Goal: Task Accomplishment & Management: Use online tool/utility

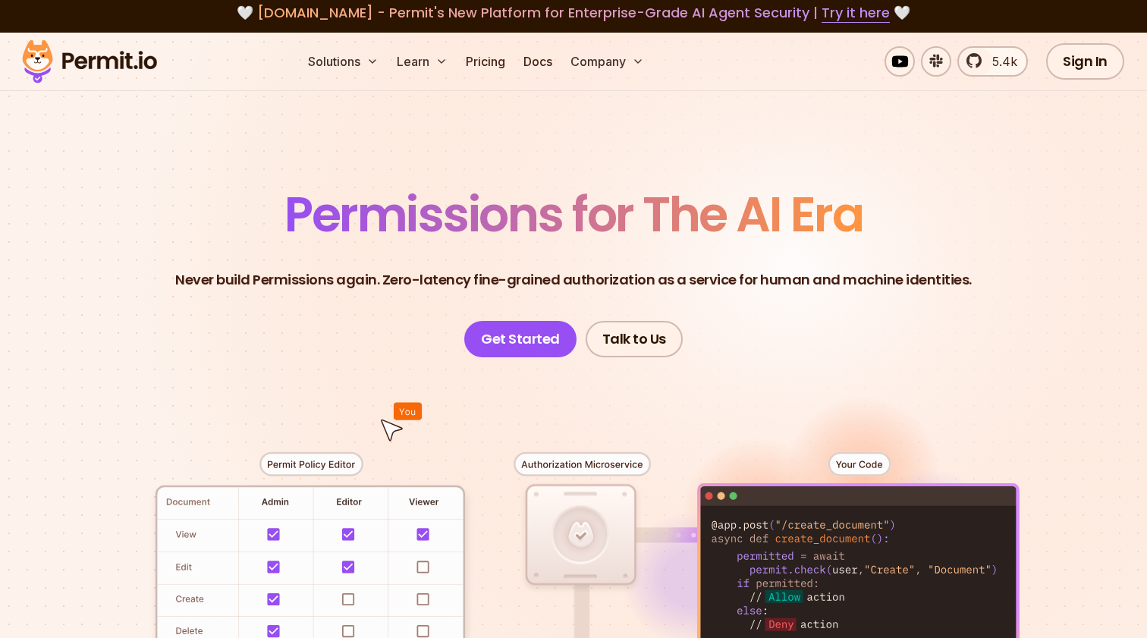
scroll to position [2, 0]
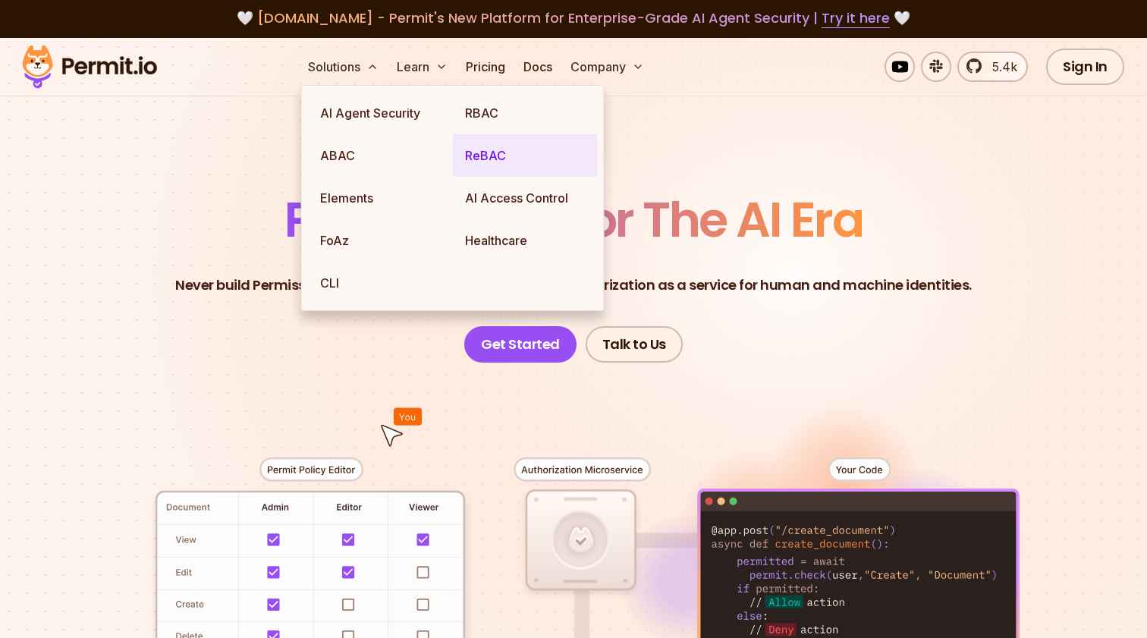
click at [467, 145] on link "ReBAC" at bounding box center [525, 155] width 145 height 42
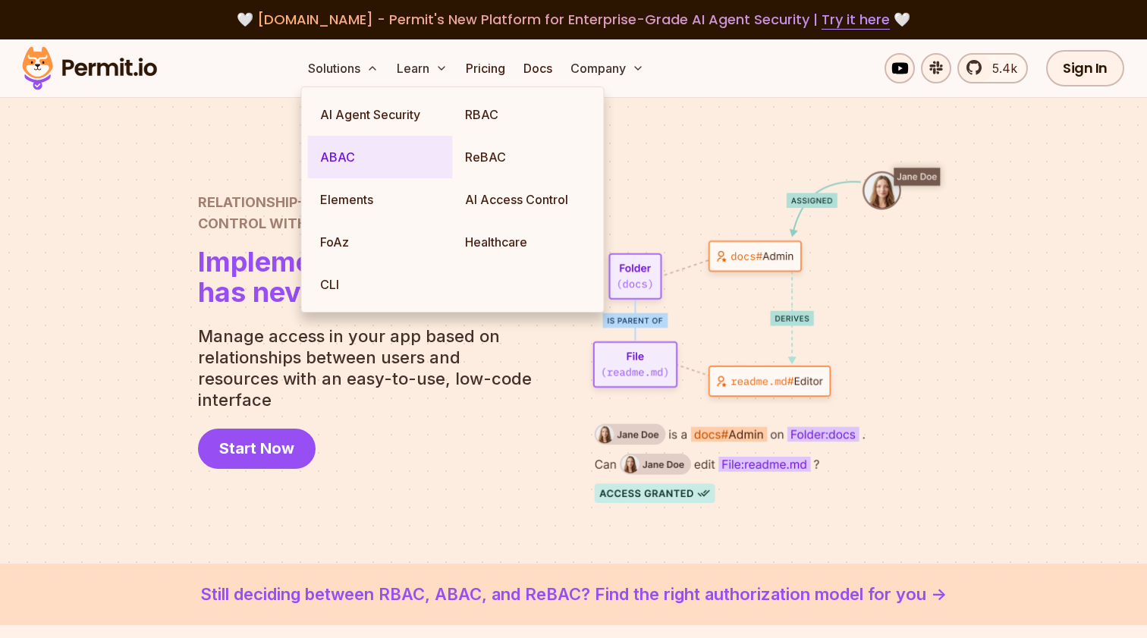
click at [419, 159] on link "ABAC" at bounding box center [380, 157] width 145 height 42
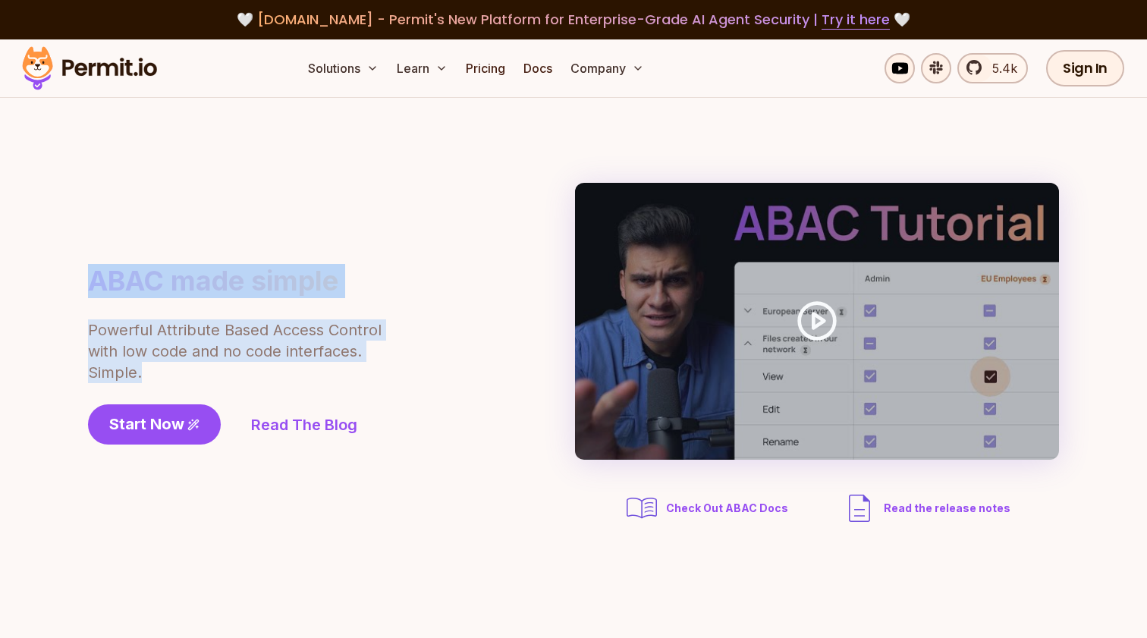
drag, startPoint x: 171, startPoint y: 376, endPoint x: 58, endPoint y: 250, distance: 168.7
click at [58, 250] on section "ABAC made simple Powerful Attribute Based Access Control with low code and no c…" at bounding box center [573, 354] width 1147 height 513
click at [108, 299] on div "ABAC made simple Powerful Attribute Based Access Control with low code and no c…" at bounding box center [277, 354] width 379 height 181
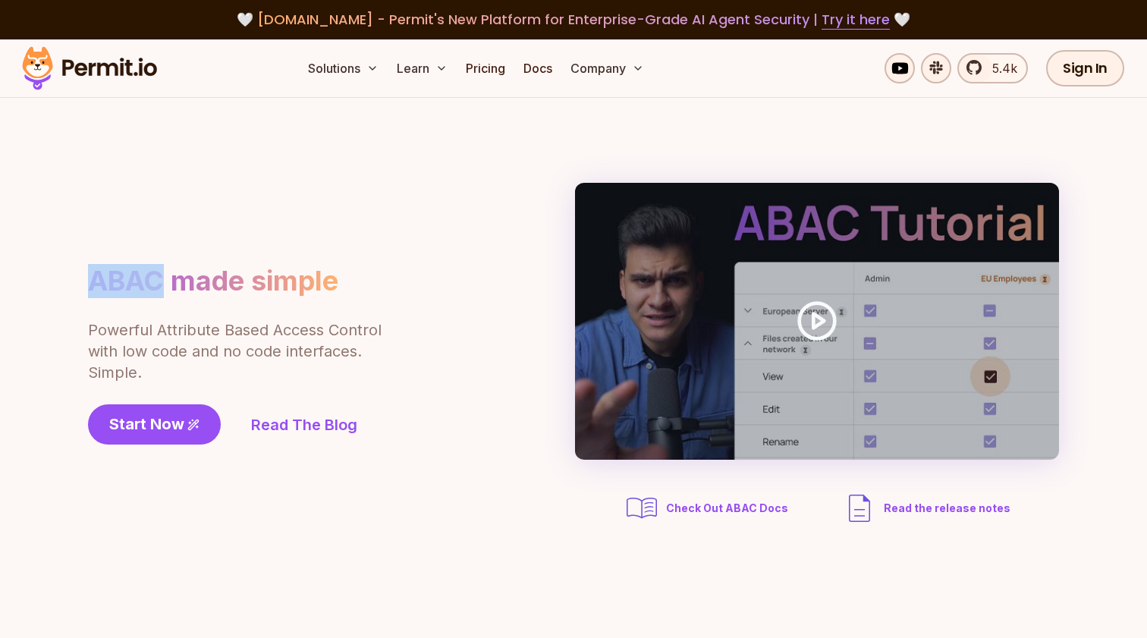
drag, startPoint x: 165, startPoint y: 278, endPoint x: 88, endPoint y: 278, distance: 77.4
click at [88, 278] on h1 "ABAC made simple" at bounding box center [213, 281] width 250 height 34
copy h1 "ABAC"
click at [171, 433] on span "Start Now" at bounding box center [146, 423] width 75 height 21
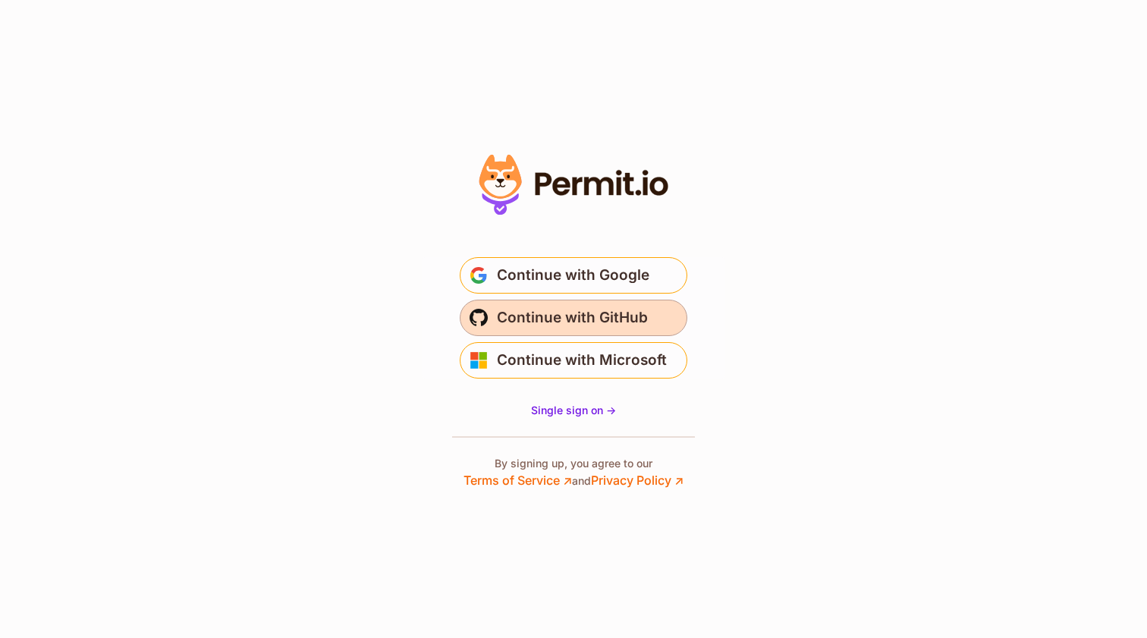
click at [507, 333] on button "Continue with GitHub" at bounding box center [574, 318] width 228 height 36
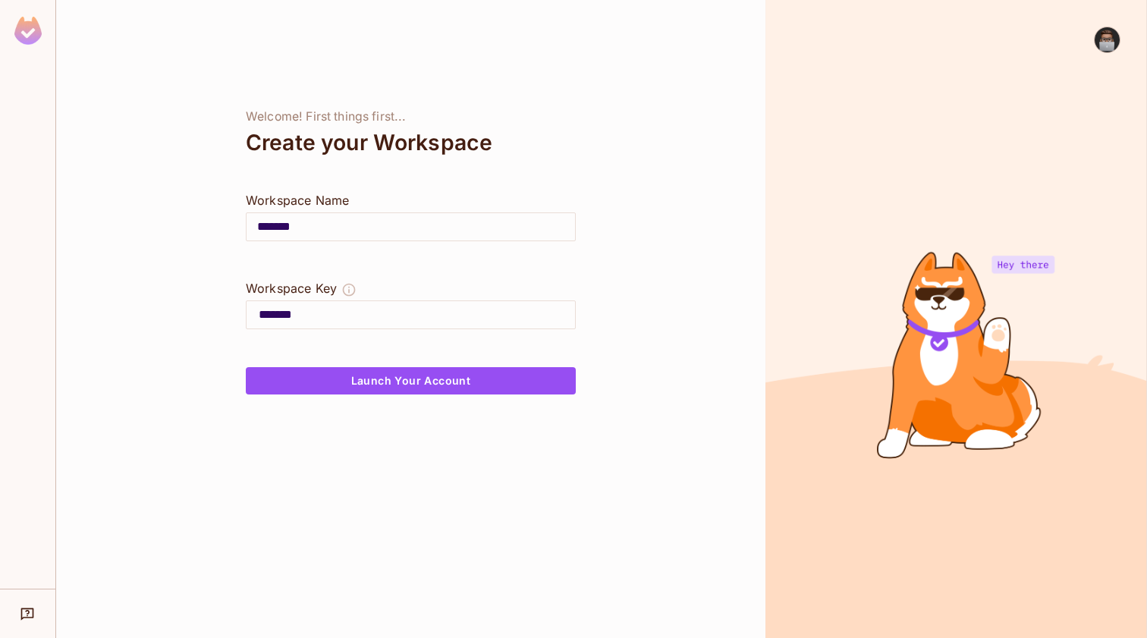
click at [464, 228] on input "*******" at bounding box center [410, 227] width 328 height 42
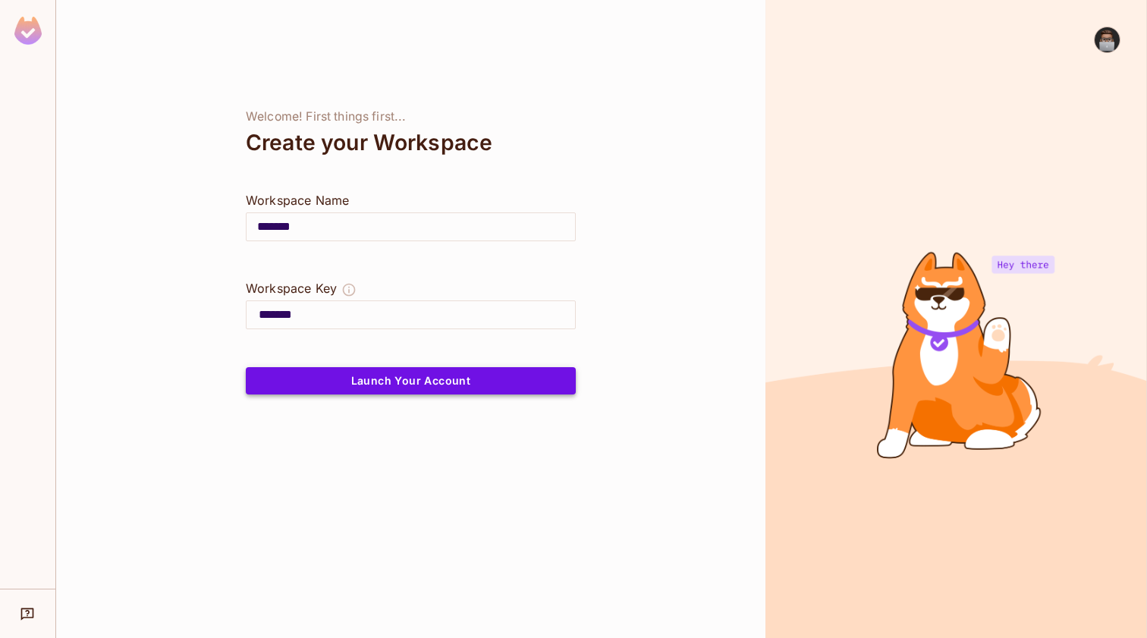
click at [414, 382] on button "Launch Your Account" at bounding box center [411, 380] width 330 height 27
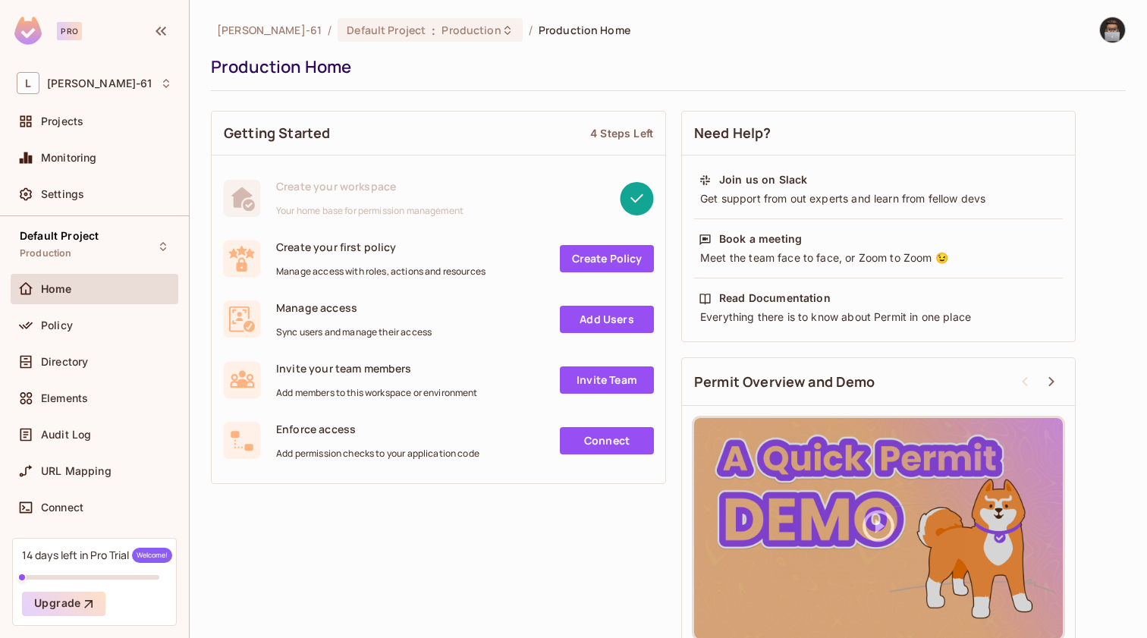
click at [598, 253] on link "Create Policy" at bounding box center [607, 258] width 94 height 27
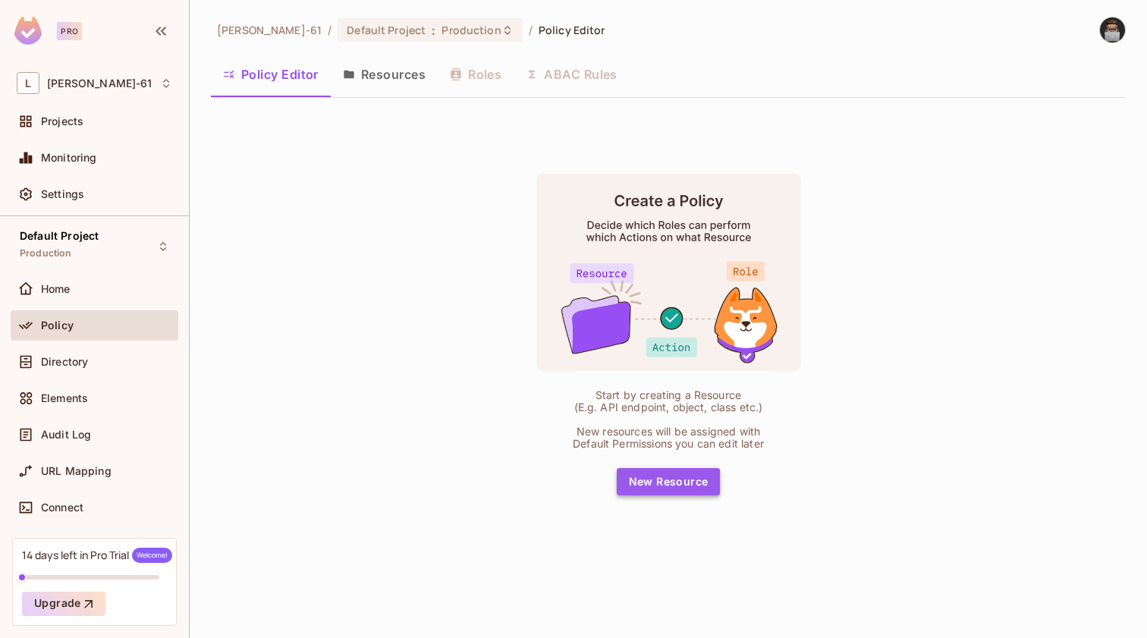
click at [655, 486] on button "New Resource" at bounding box center [669, 481] width 104 height 27
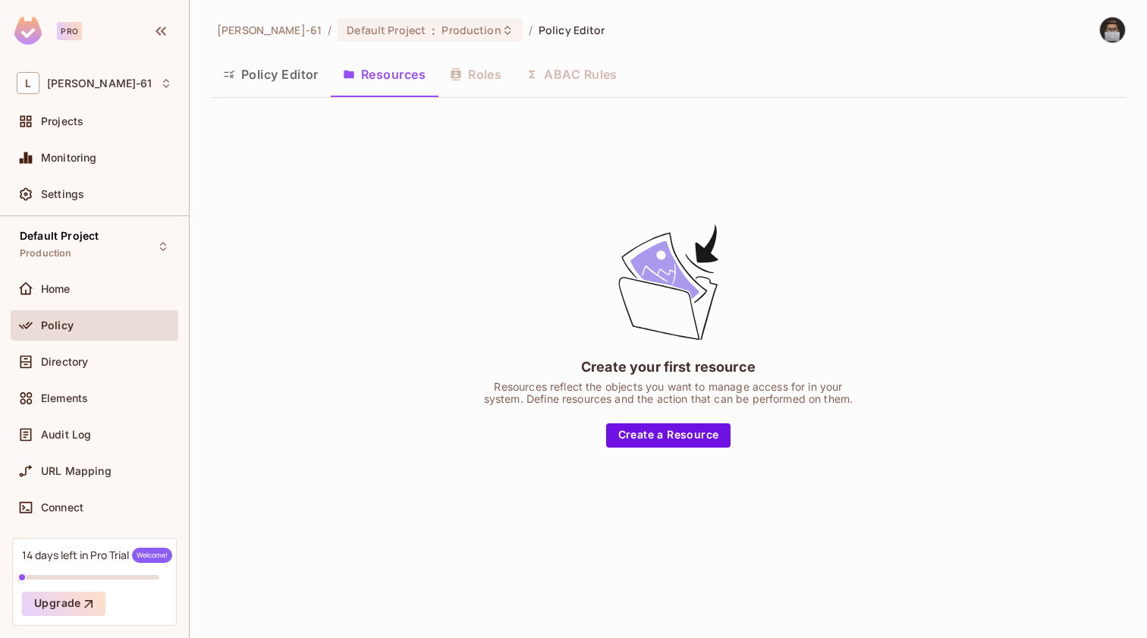
click at [569, 80] on div "Policy Editor Resources Roles ABAC Rules" at bounding box center [668, 74] width 915 height 38
click at [120, 124] on div "Projects" at bounding box center [106, 121] width 131 height 12
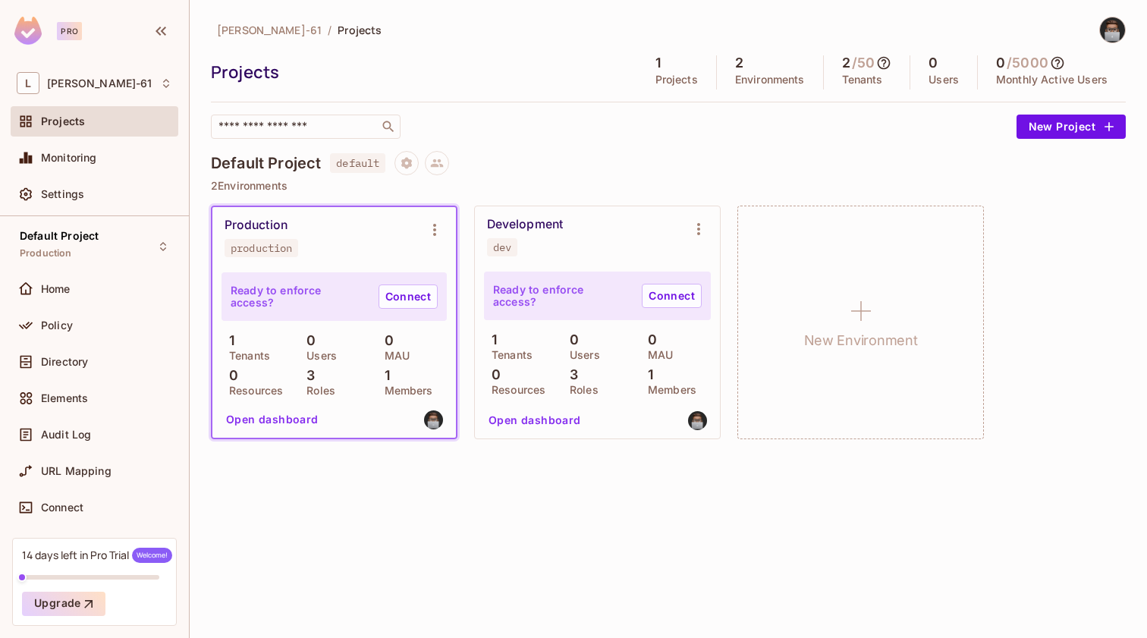
click at [520, 234] on div "Development dev" at bounding box center [585, 236] width 196 height 39
click at [1060, 59] on icon at bounding box center [1057, 62] width 15 height 15
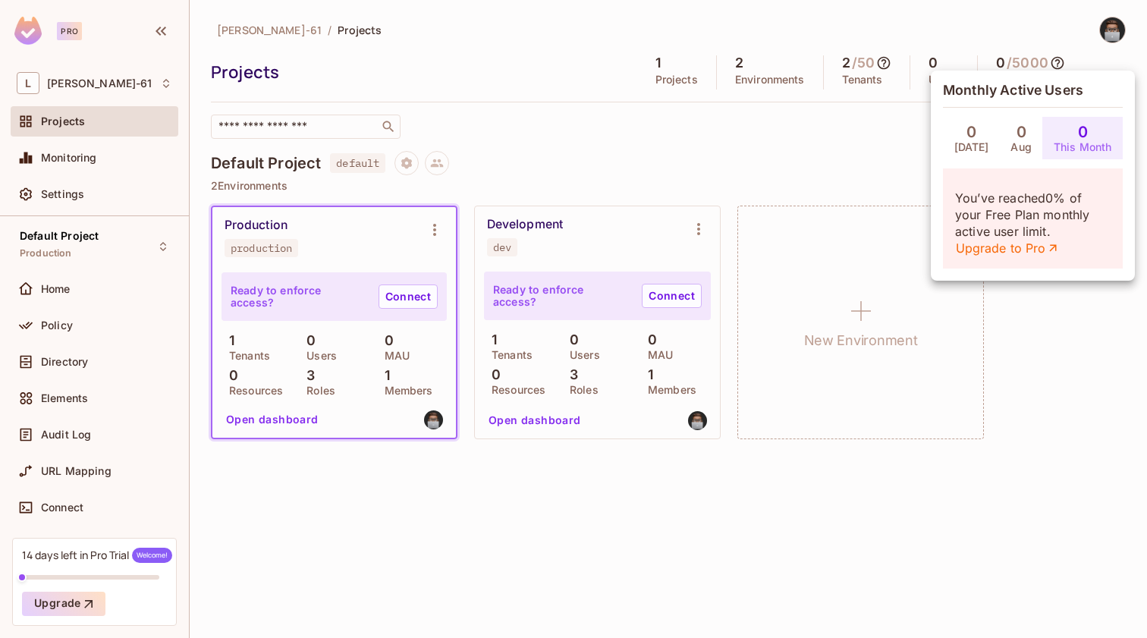
click at [1060, 59] on div at bounding box center [573, 319] width 1147 height 638
